Goal: Navigation & Orientation: Find specific page/section

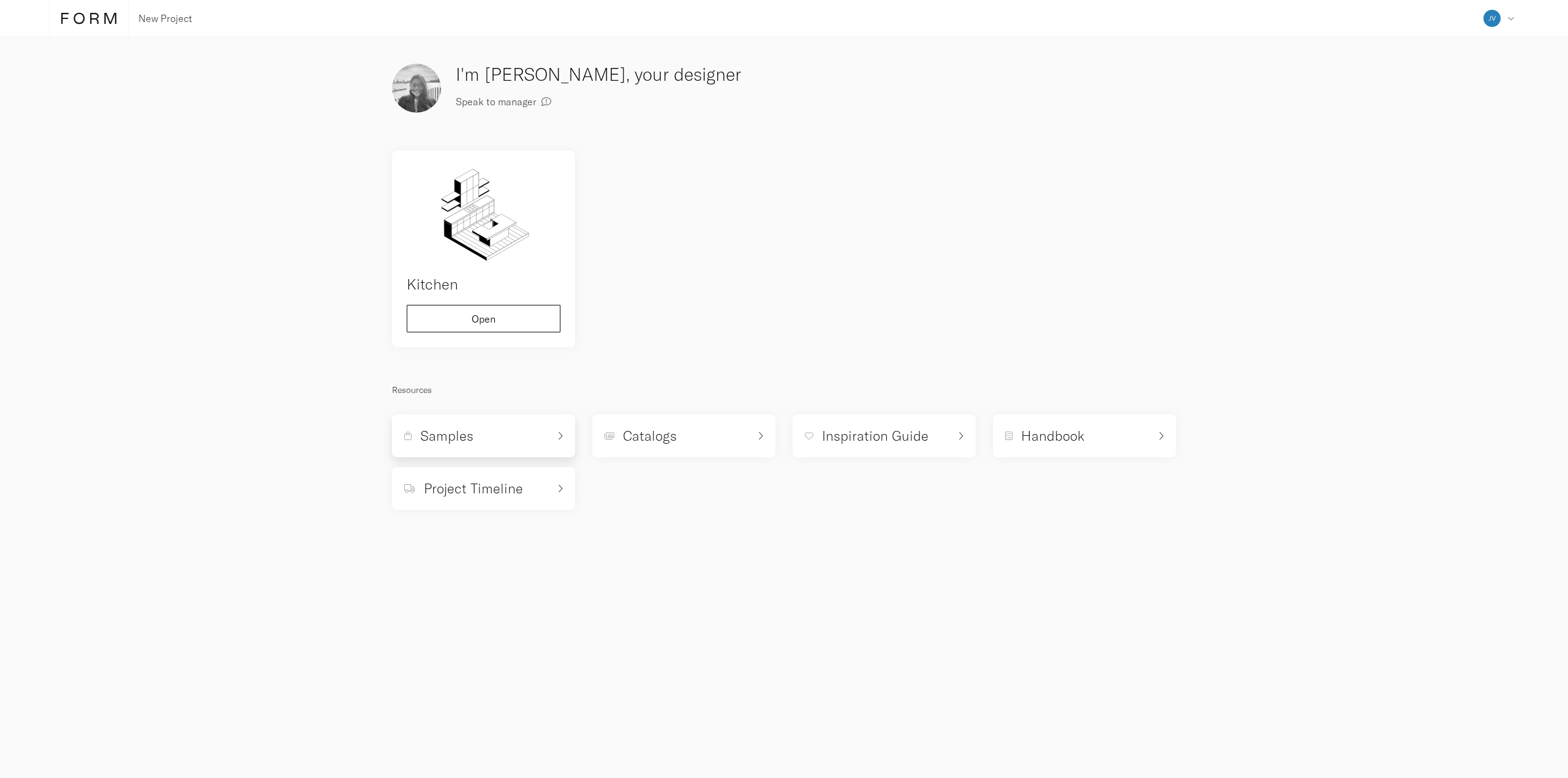
click at [466, 434] on h5 "Samples" at bounding box center [447, 436] width 53 height 18
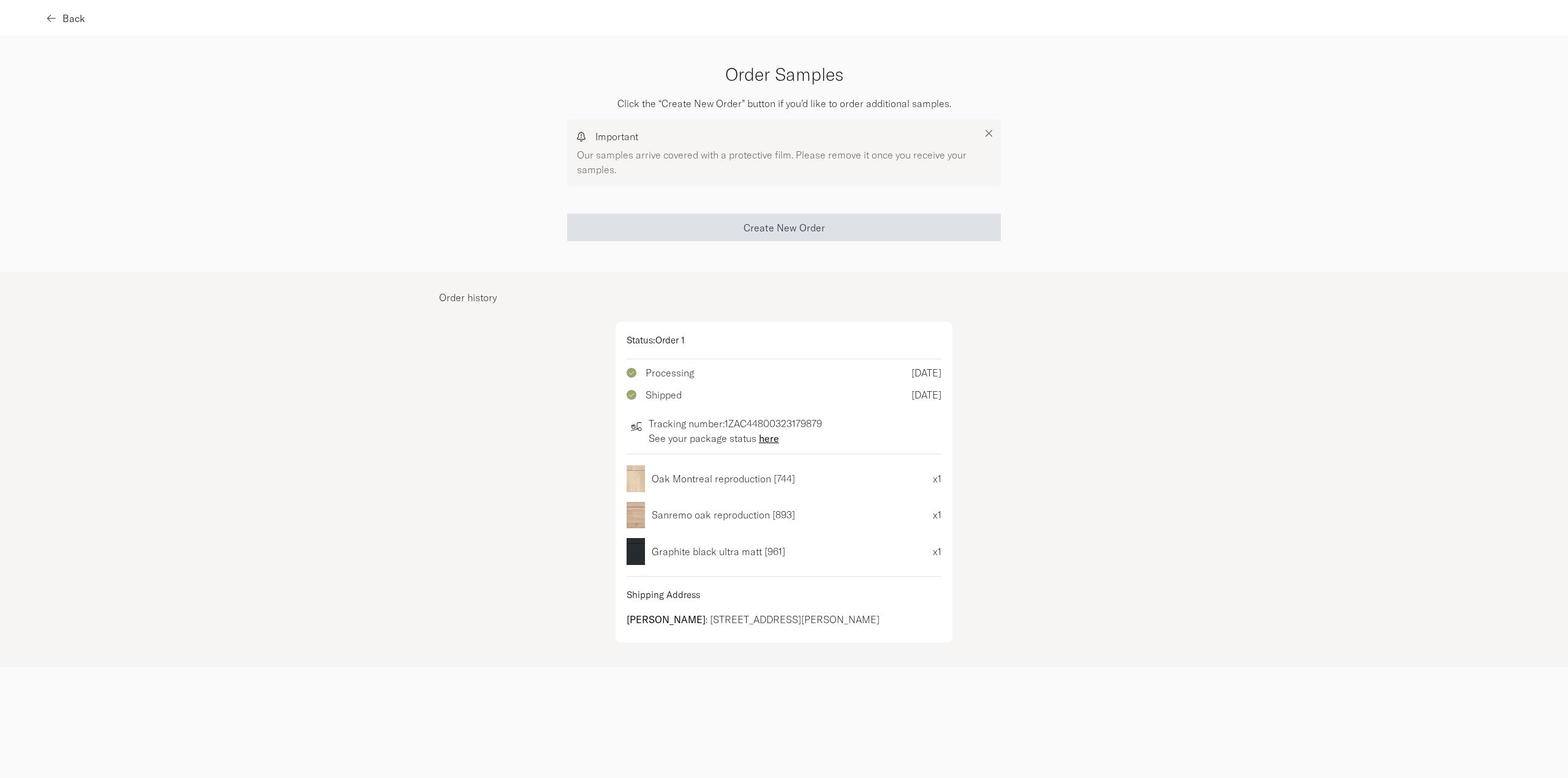
click at [62, 19] on span "Back" at bounding box center [74, 18] width 23 height 10
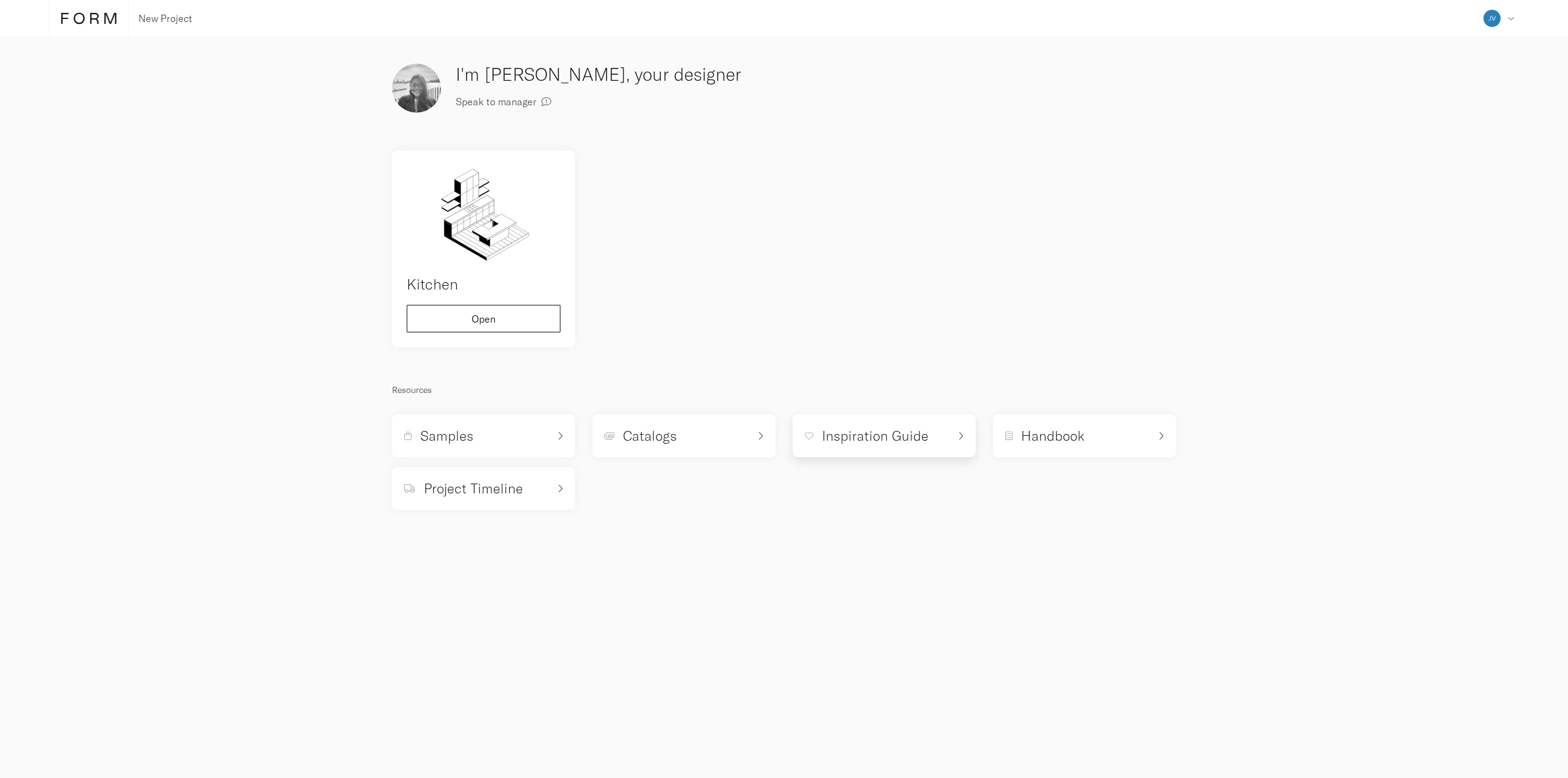
click at [918, 438] on h5 "Inspiration Guide" at bounding box center [875, 436] width 106 height 18
click at [1064, 437] on h5 "Handbook" at bounding box center [1053, 436] width 64 height 18
click at [533, 486] on div "Project Timeline" at bounding box center [476, 489] width 144 height 18
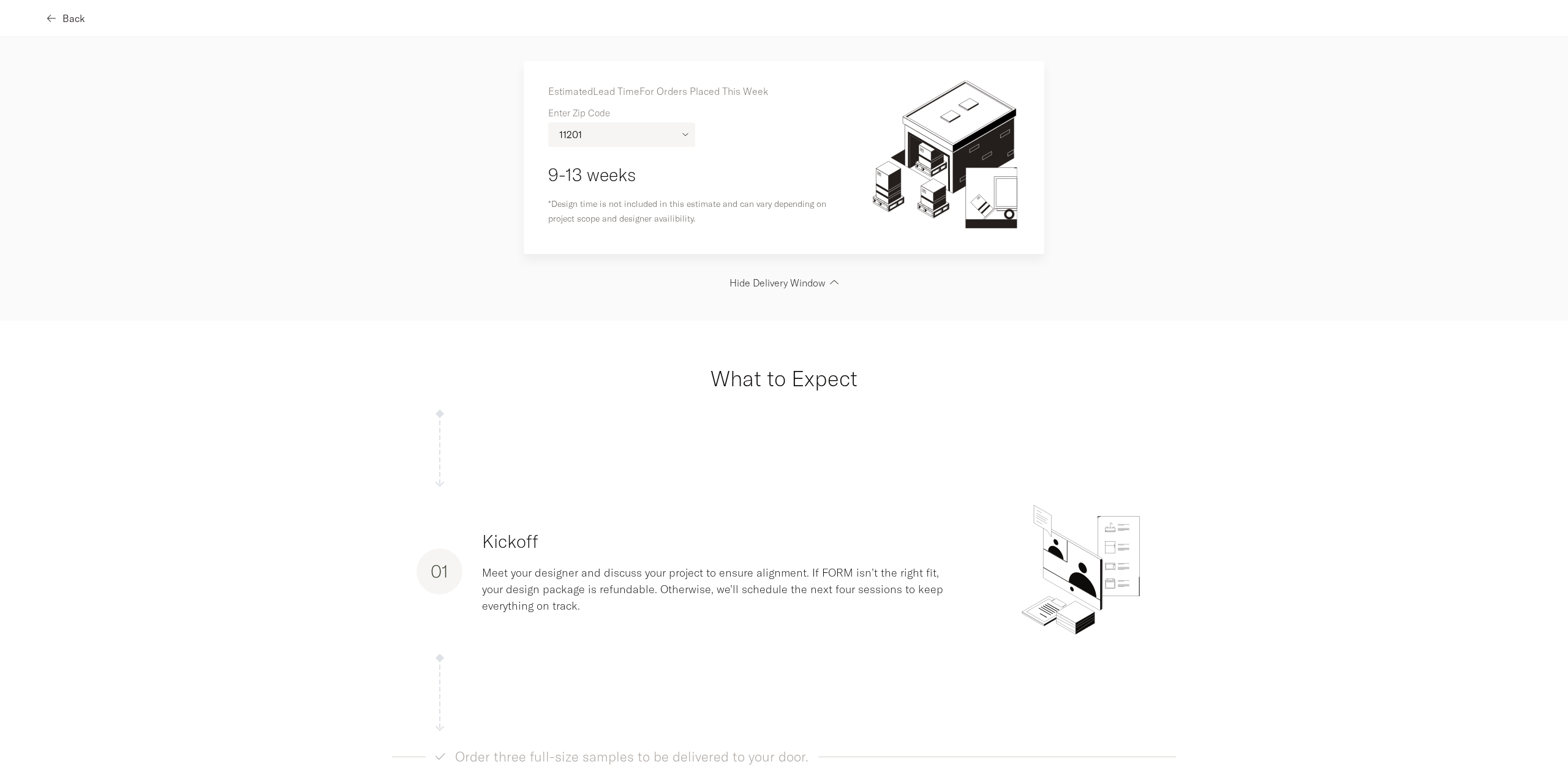
click at [66, 22] on span "Back" at bounding box center [74, 18] width 23 height 10
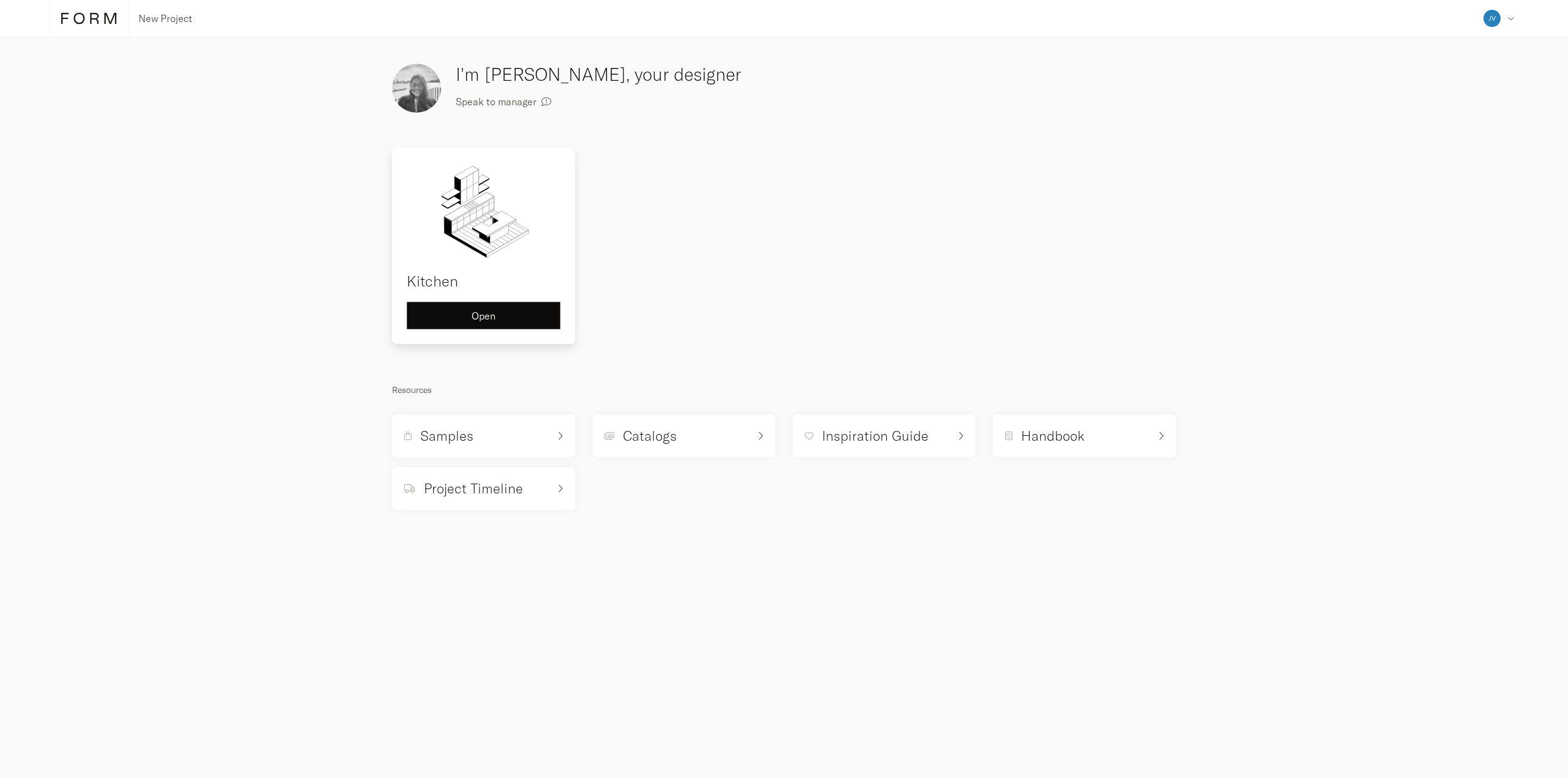
click at [505, 312] on div "Open" at bounding box center [483, 316] width 133 height 10
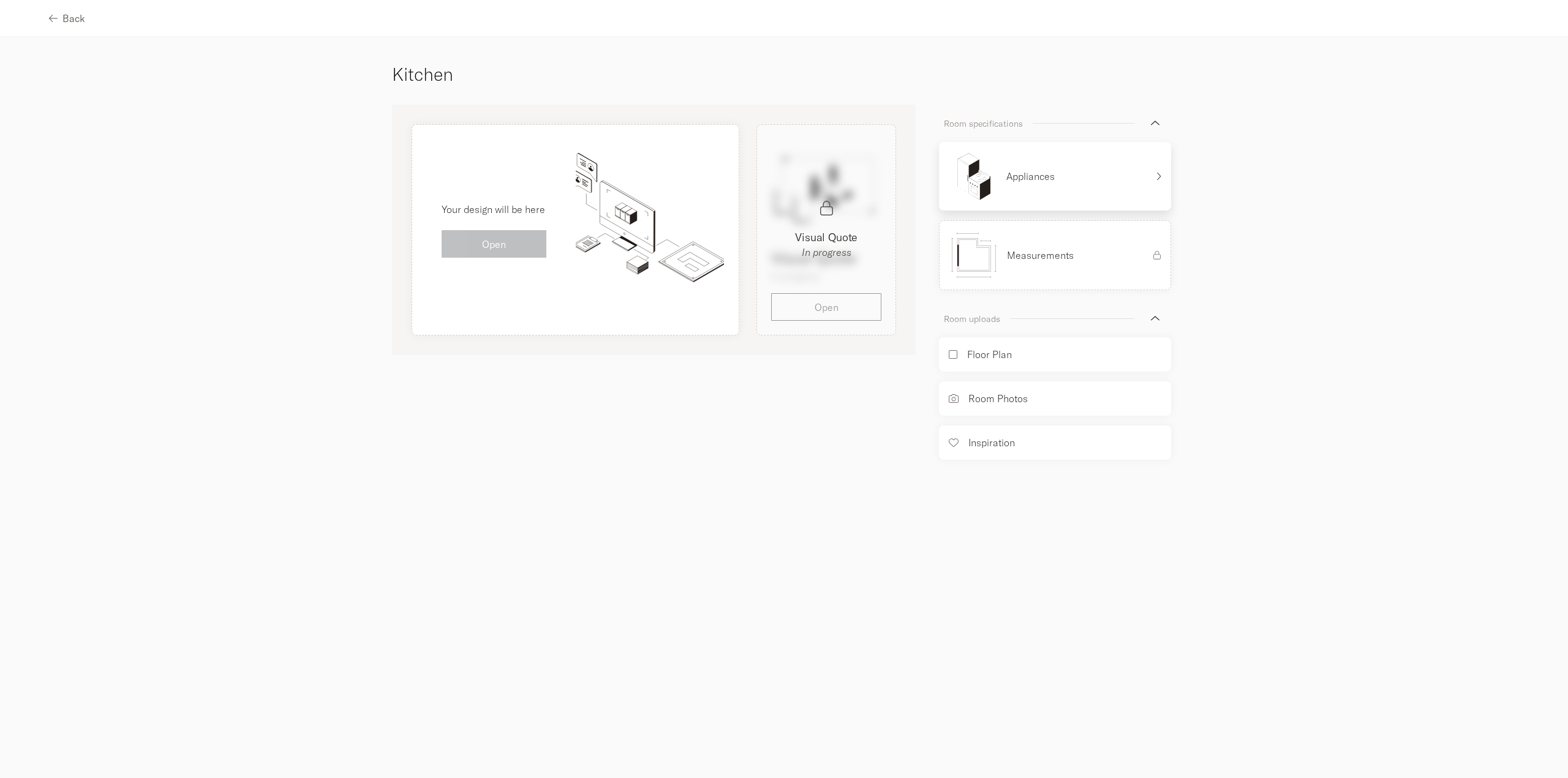
click at [1047, 166] on div "Appliances" at bounding box center [1048, 176] width 199 height 49
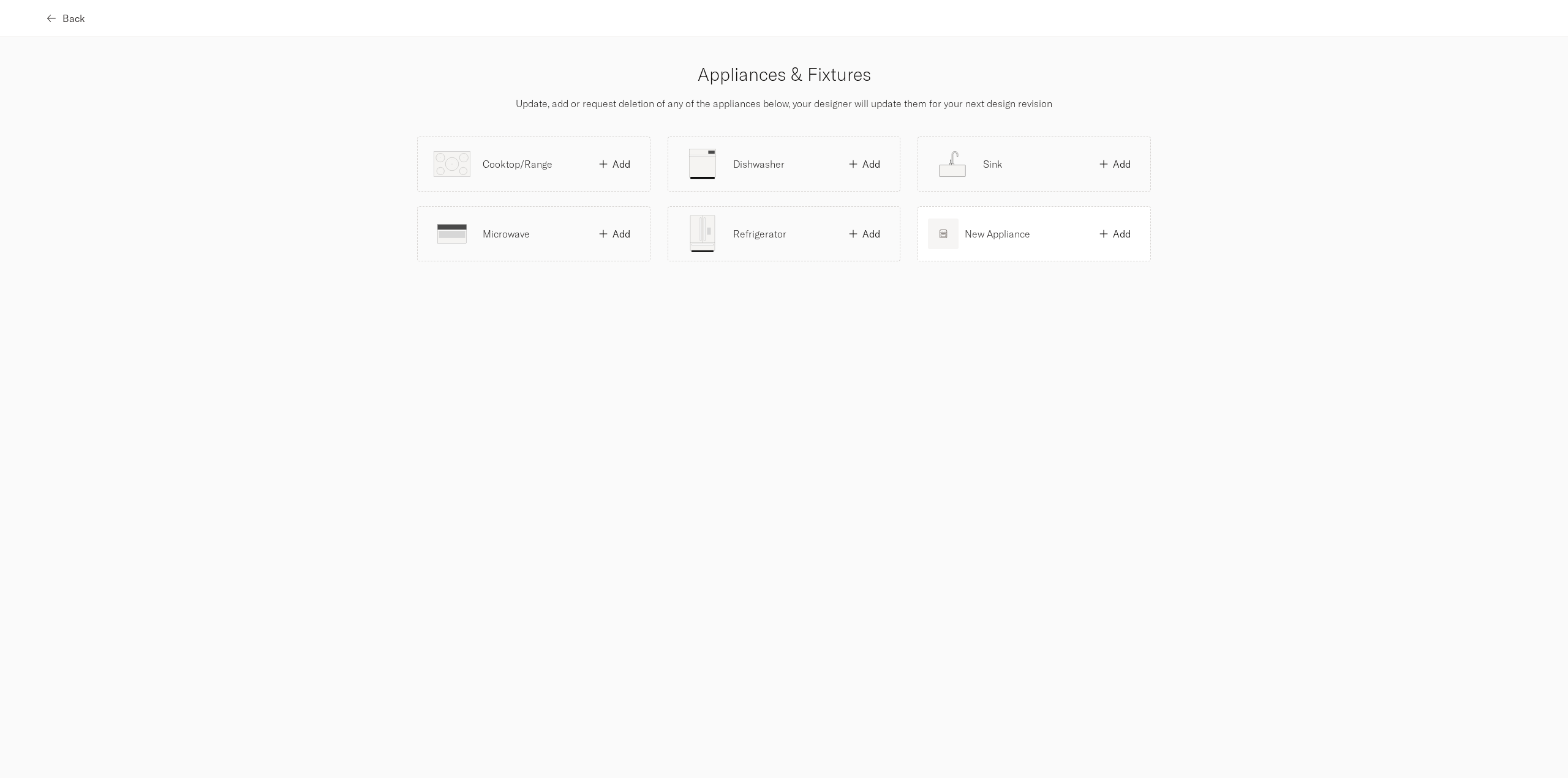
click at [80, 19] on span "Back" at bounding box center [74, 18] width 23 height 10
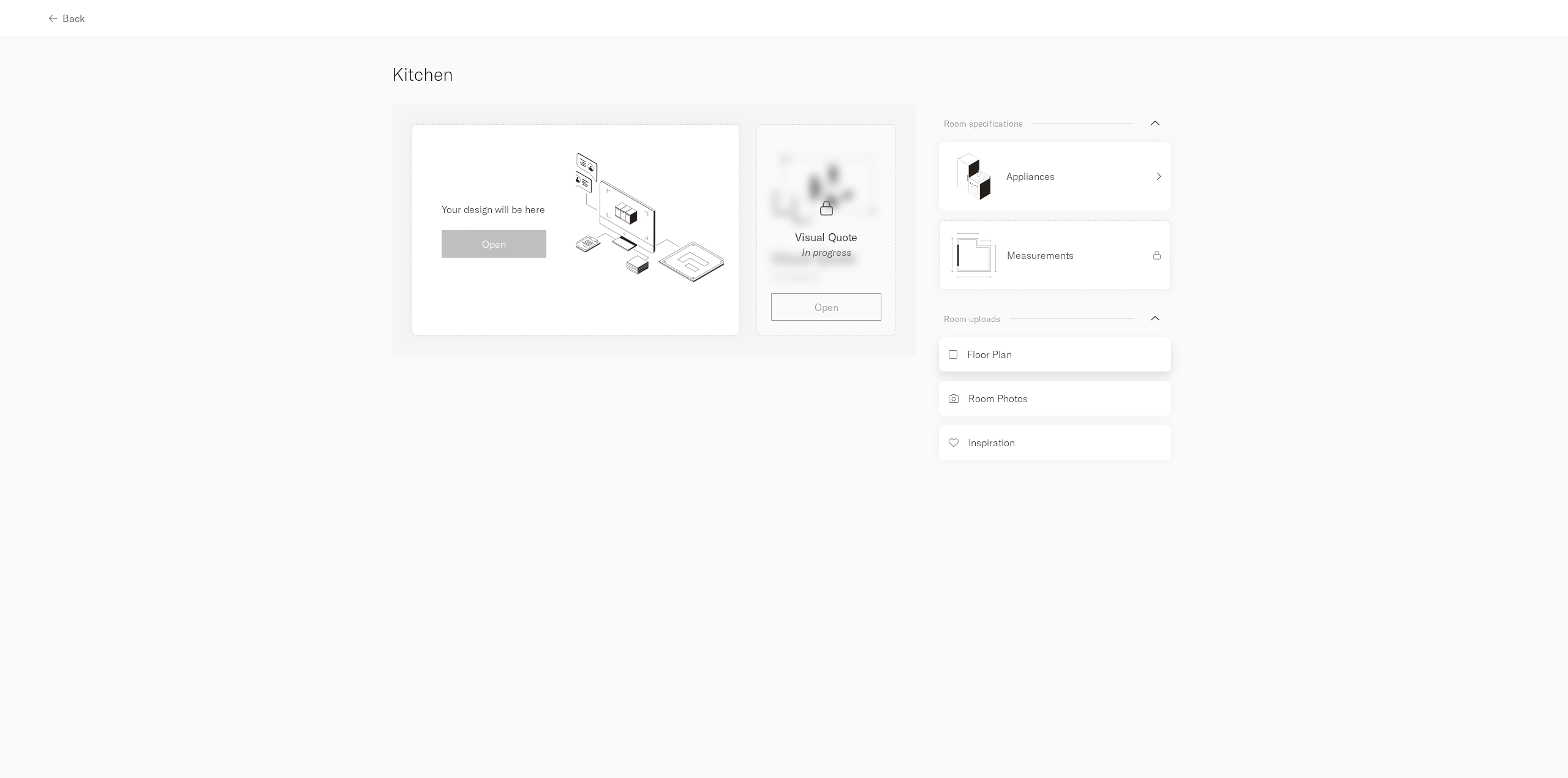
click at [1022, 354] on div "Floor Plan" at bounding box center [1054, 354] width 232 height 34
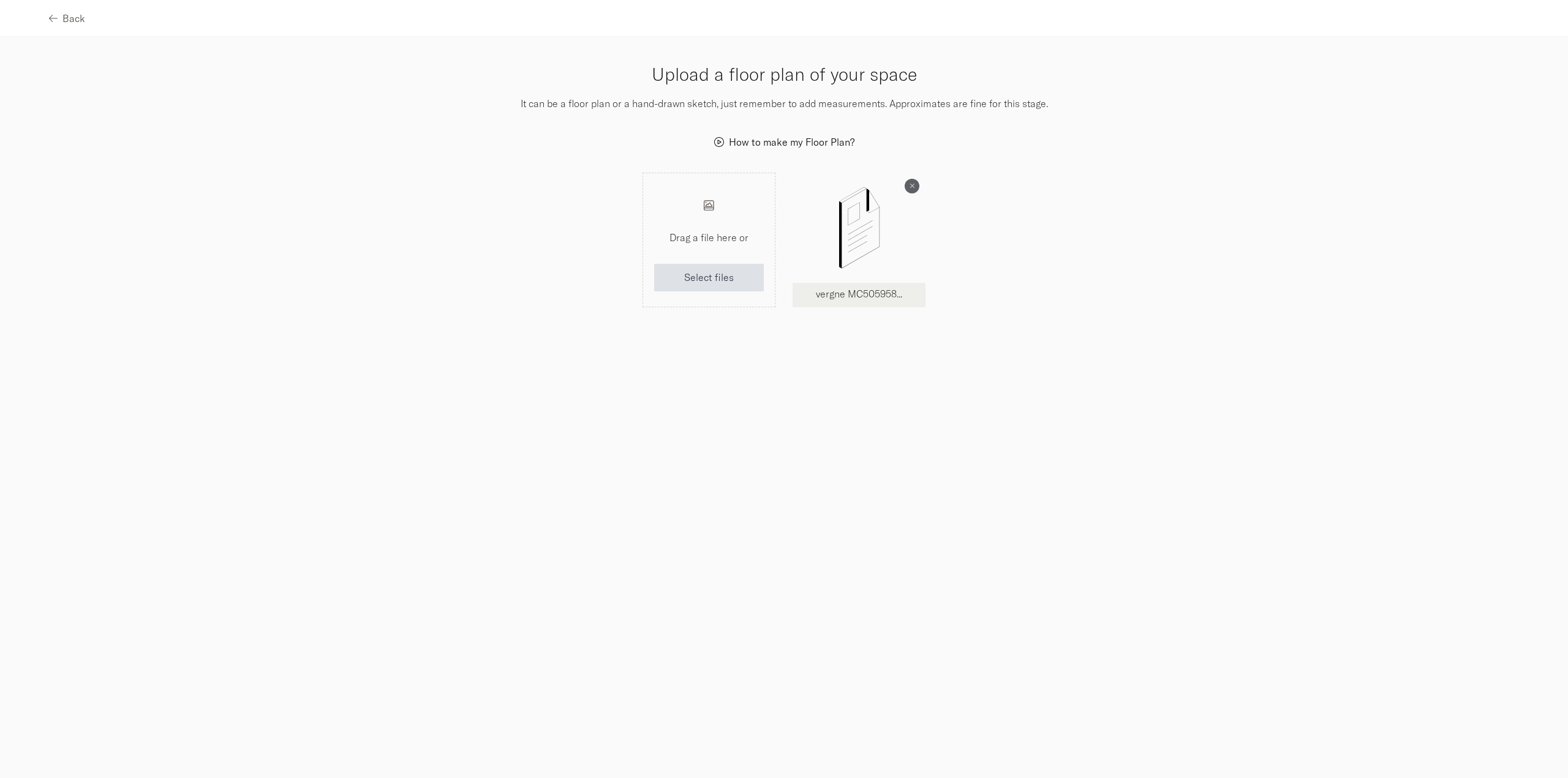
click at [857, 235] on img at bounding box center [859, 228] width 92 height 92
click at [54, 14] on icon "button" at bounding box center [51, 18] width 8 height 10
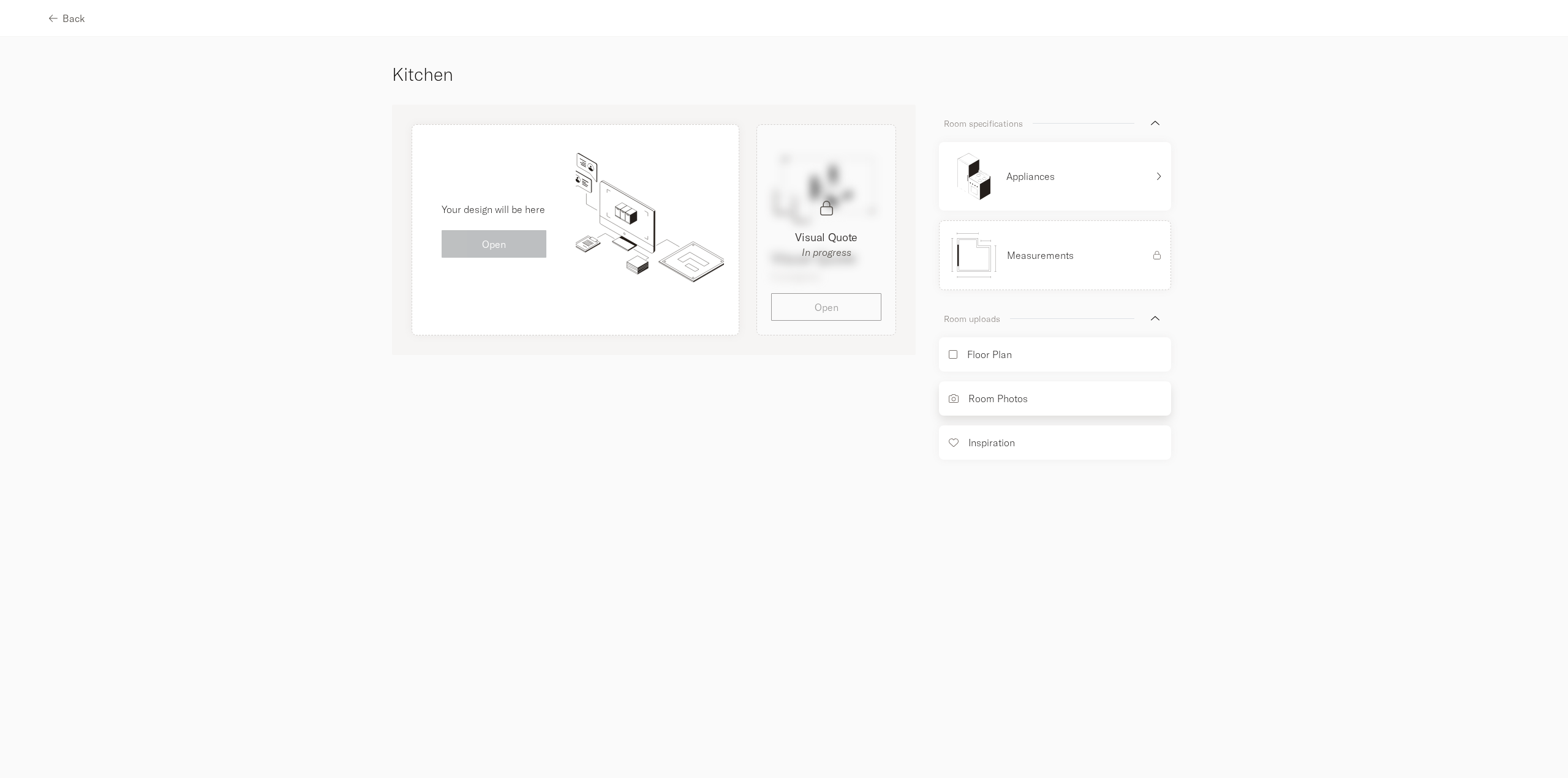
click at [1056, 399] on div "Room Photos" at bounding box center [1054, 399] width 232 height 34
click at [74, 20] on span "Back" at bounding box center [74, 18] width 23 height 10
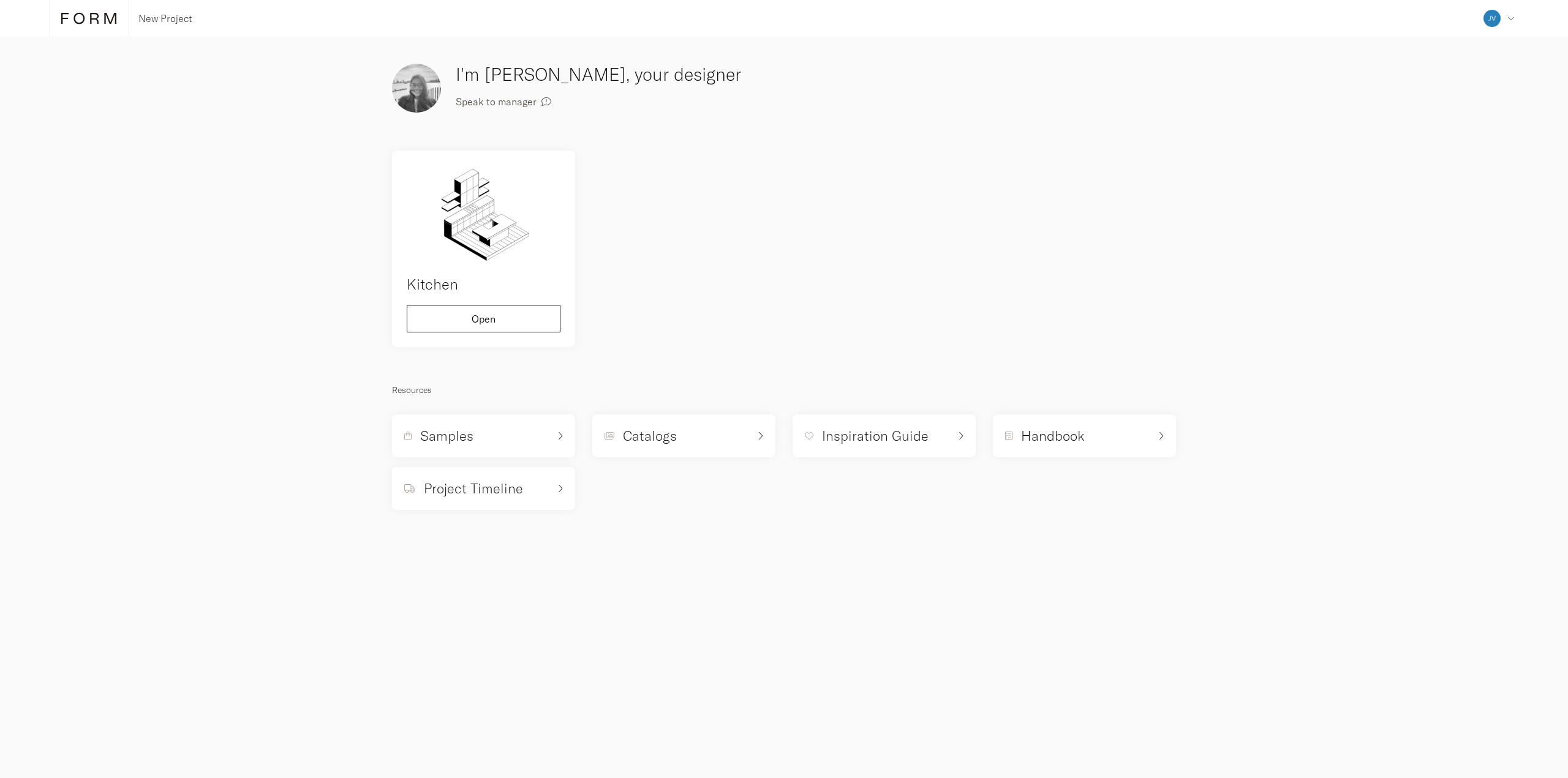
click at [425, 684] on section "New Project Address Collaborators Profile Deposits Log out Projects View all Ne…" at bounding box center [784, 389] width 1568 height 778
